Goal: Transaction & Acquisition: Purchase product/service

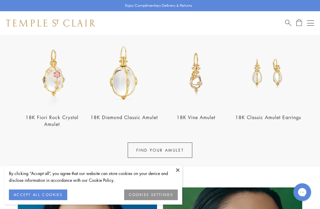
scroll to position [216, 0]
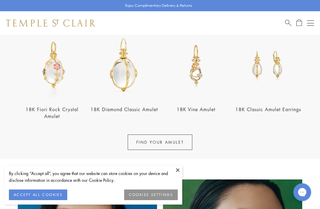
click at [178, 175] on button at bounding box center [177, 170] width 9 height 9
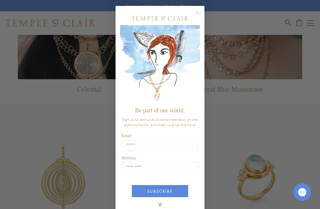
scroll to position [510, 0]
click at [200, 12] on circle "Close dialog" at bounding box center [197, 12] width 7 height 7
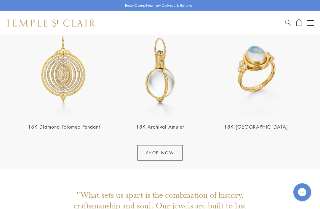
scroll to position [619, 0]
click at [166, 155] on link "SHOP NOW" at bounding box center [159, 153] width 45 height 15
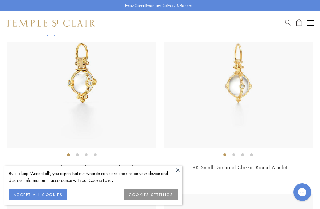
scroll to position [890, 0]
click at [267, 165] on link "18K Small Diamond Classic Round Amulet" at bounding box center [238, 168] width 98 height 7
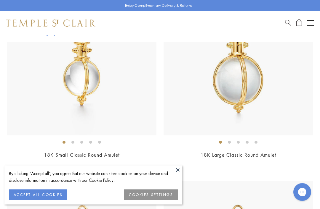
scroll to position [2499, 0]
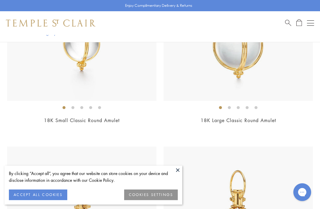
click at [177, 175] on button at bounding box center [177, 170] width 9 height 9
click at [176, 175] on button at bounding box center [177, 170] width 9 height 9
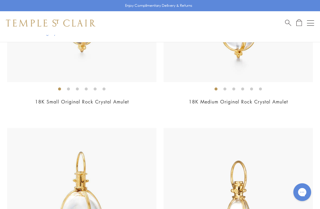
scroll to position [1541, 0]
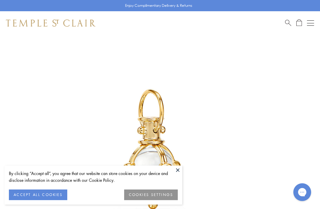
scroll to position [35, 0]
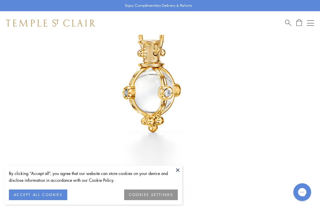
click at [176, 175] on button at bounding box center [177, 170] width 9 height 9
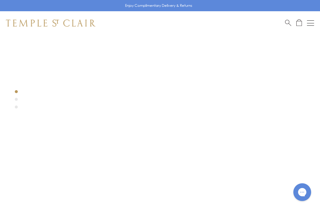
scroll to position [0, 0]
